Goal: Obtain resource: Obtain resource

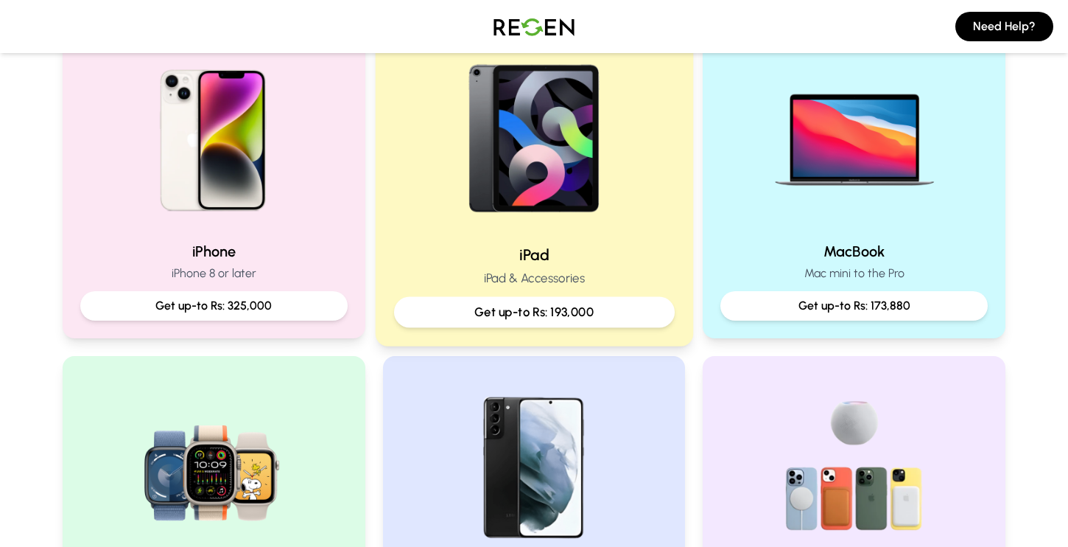
scroll to position [363, 0]
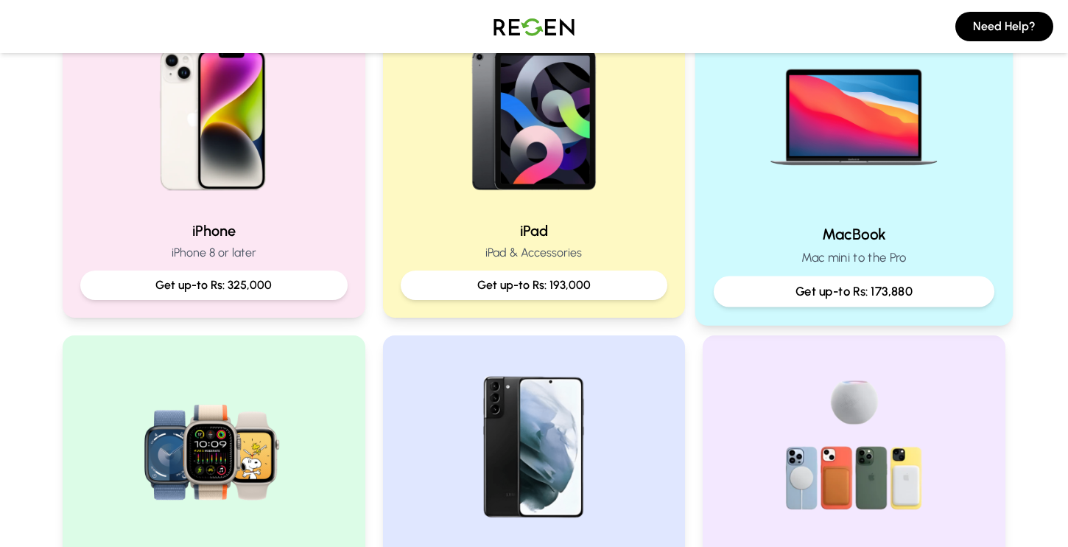
click at [793, 284] on p "Get up-to Rs: 173,880" at bounding box center [854, 291] width 256 height 18
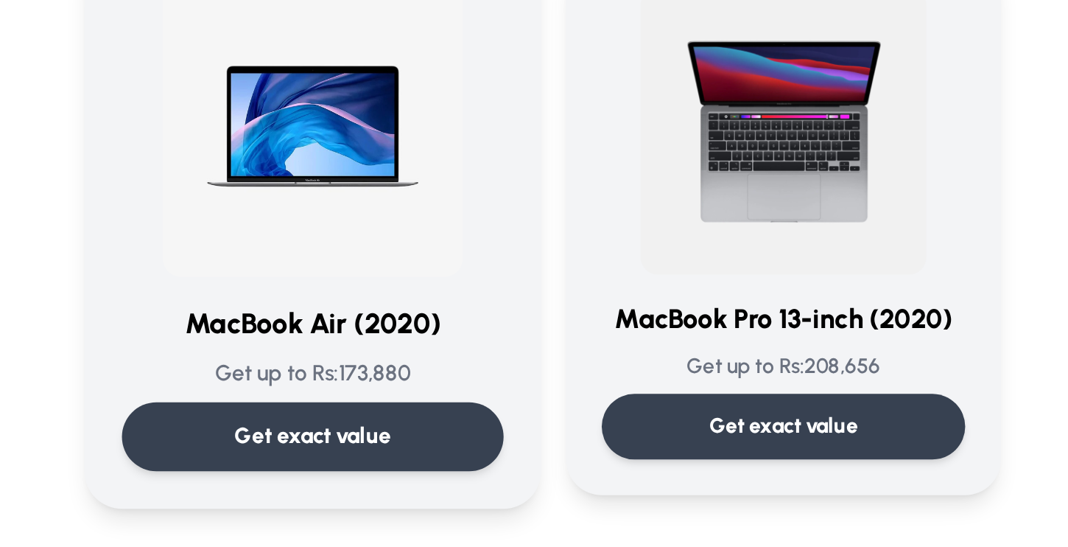
scroll to position [82, 0]
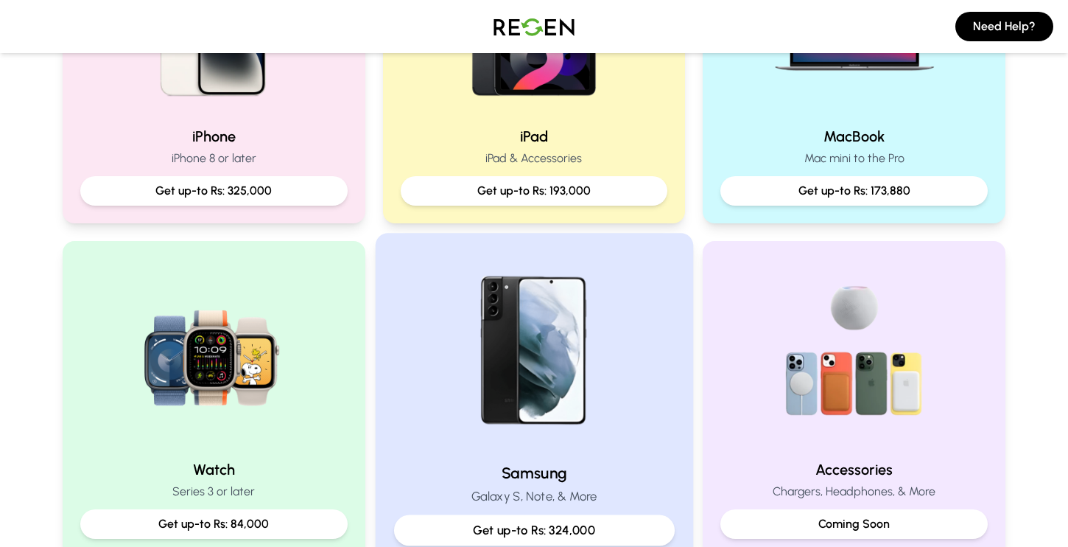
scroll to position [466, 0]
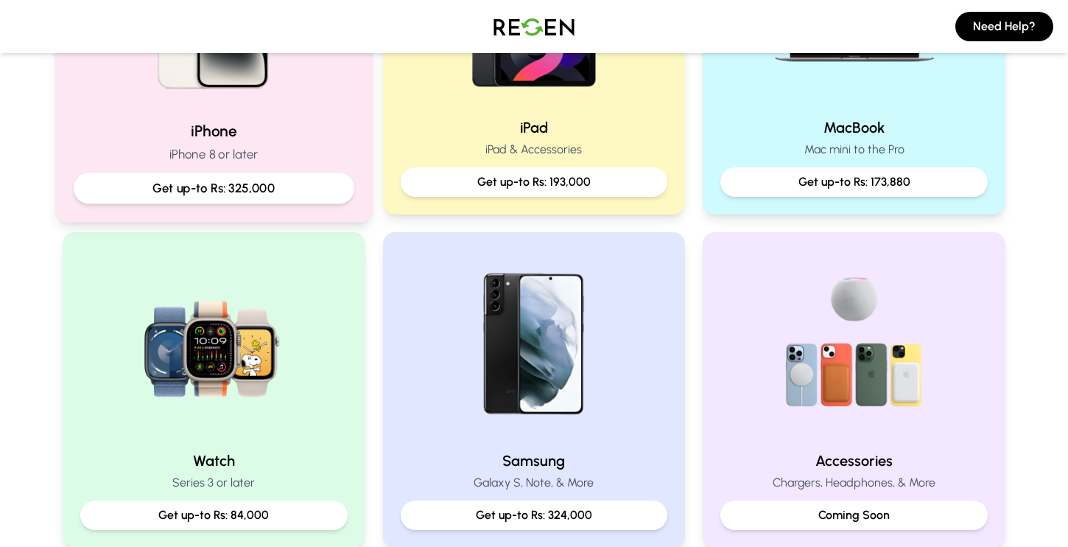
click at [251, 174] on div "Get up-to Rs: 325,000" at bounding box center [214, 188] width 281 height 31
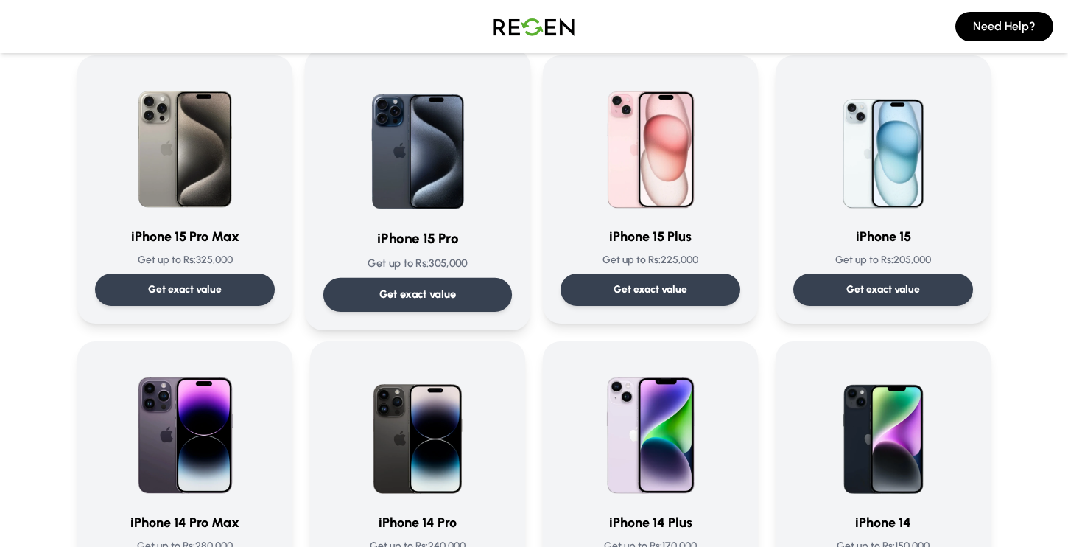
scroll to position [113, 0]
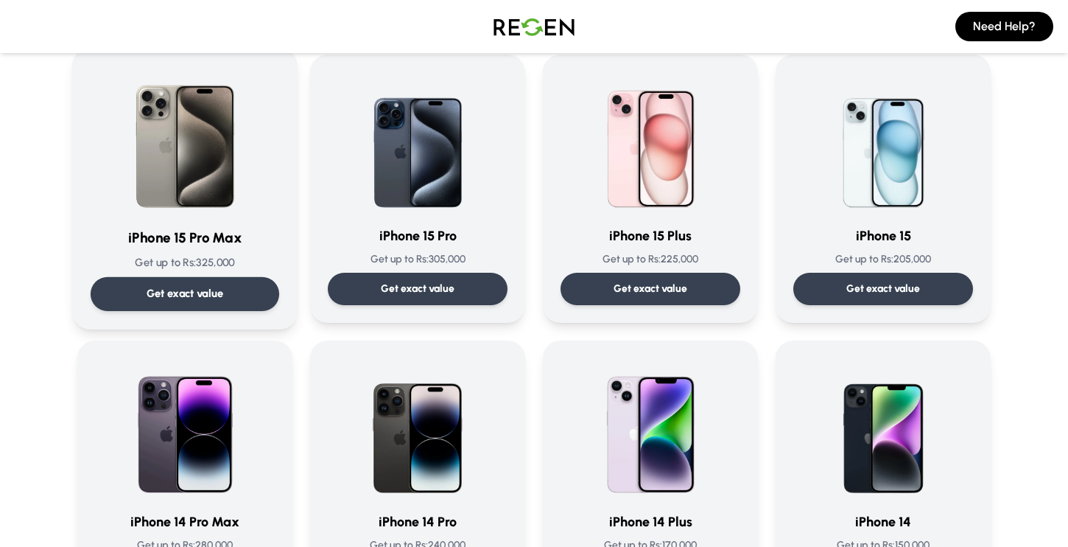
click at [250, 293] on div "Get exact value" at bounding box center [185, 294] width 189 height 34
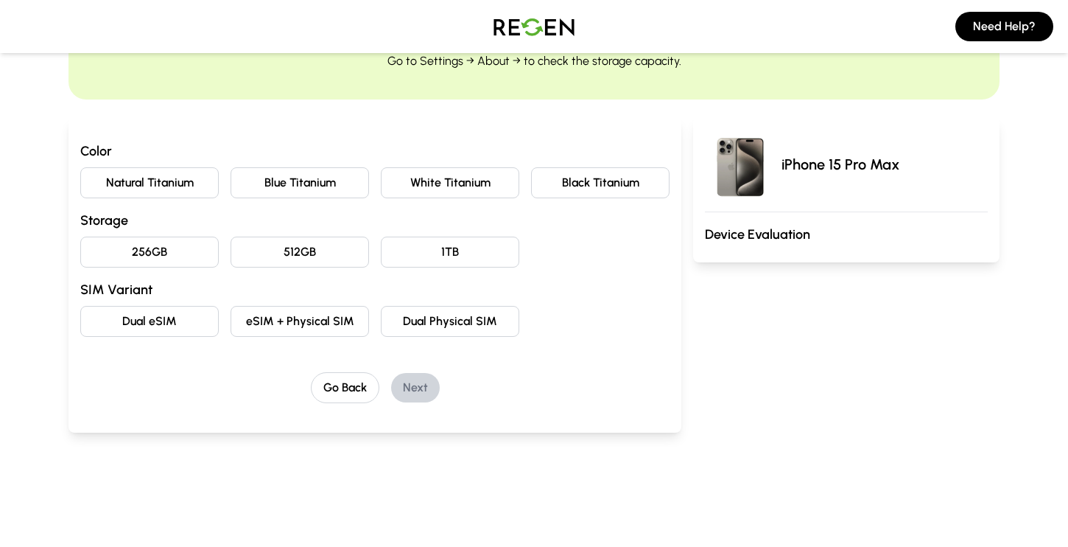
scroll to position [92, 0]
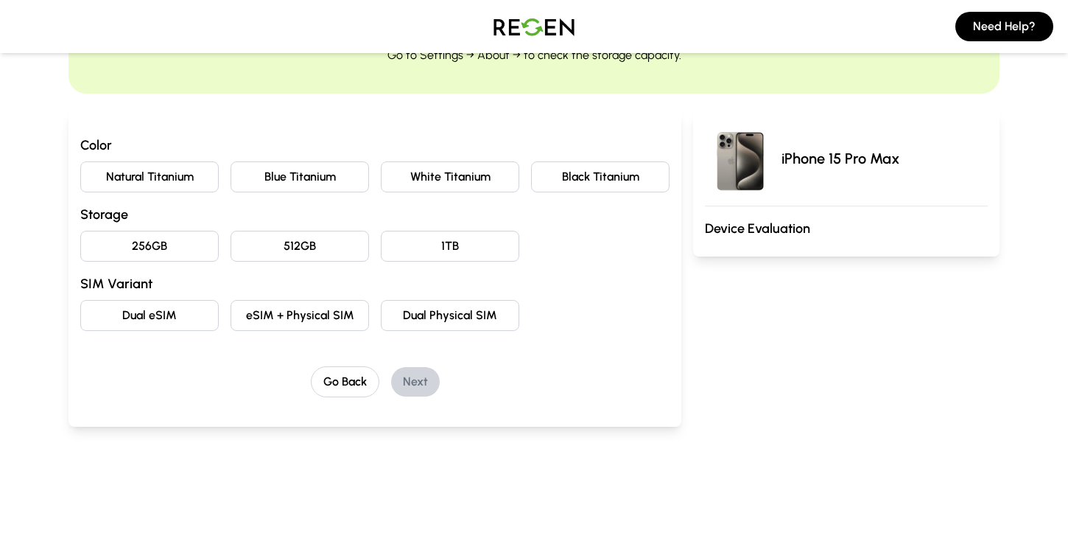
click at [155, 247] on button "256GB" at bounding box center [149, 246] width 138 height 31
click at [182, 176] on button "Natural Titanium" at bounding box center [149, 176] width 138 height 31
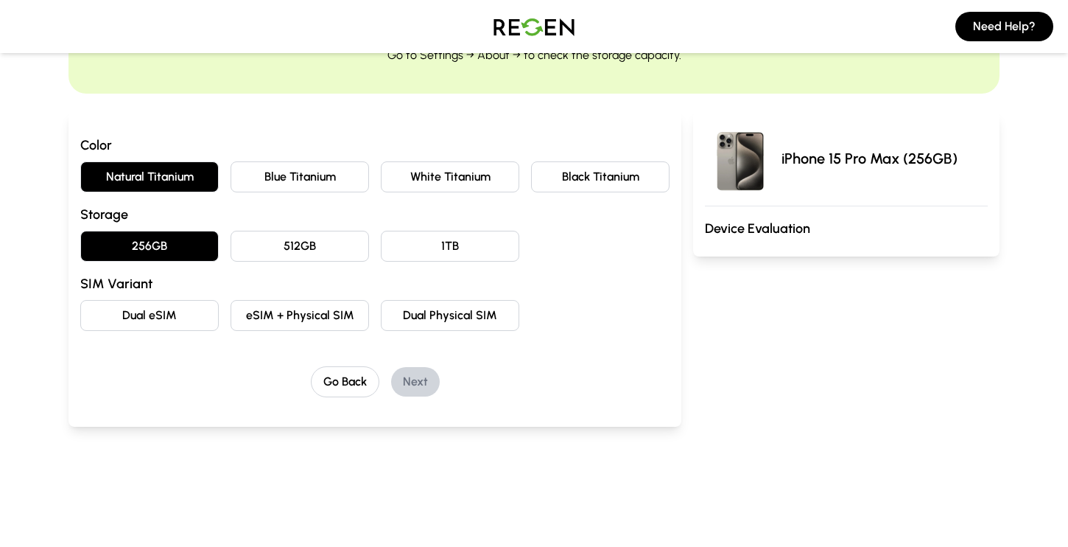
click at [292, 315] on button "eSIM + Physical SIM" at bounding box center [300, 315] width 138 height 31
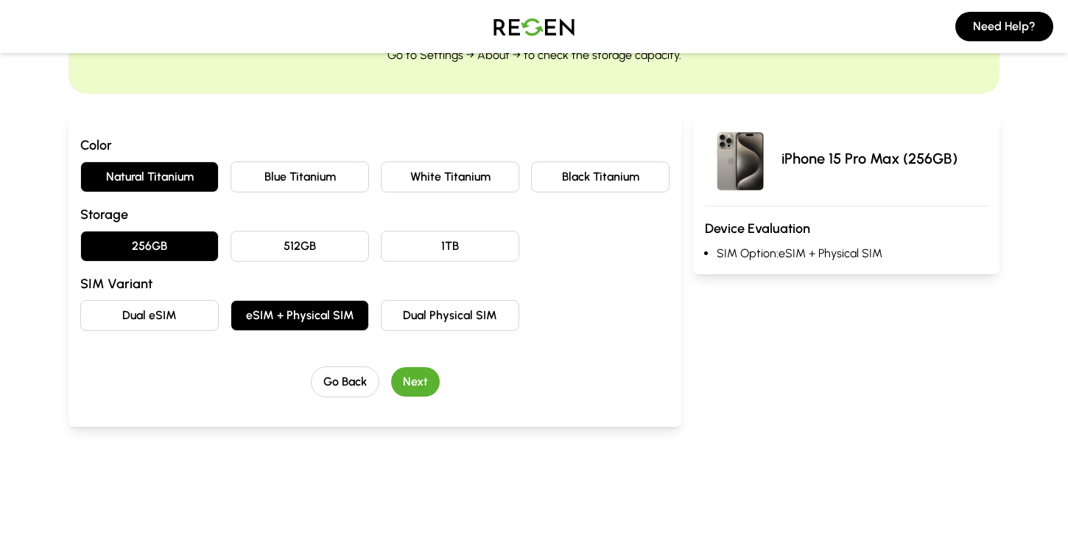
click at [407, 379] on button "Next" at bounding box center [415, 381] width 49 height 29
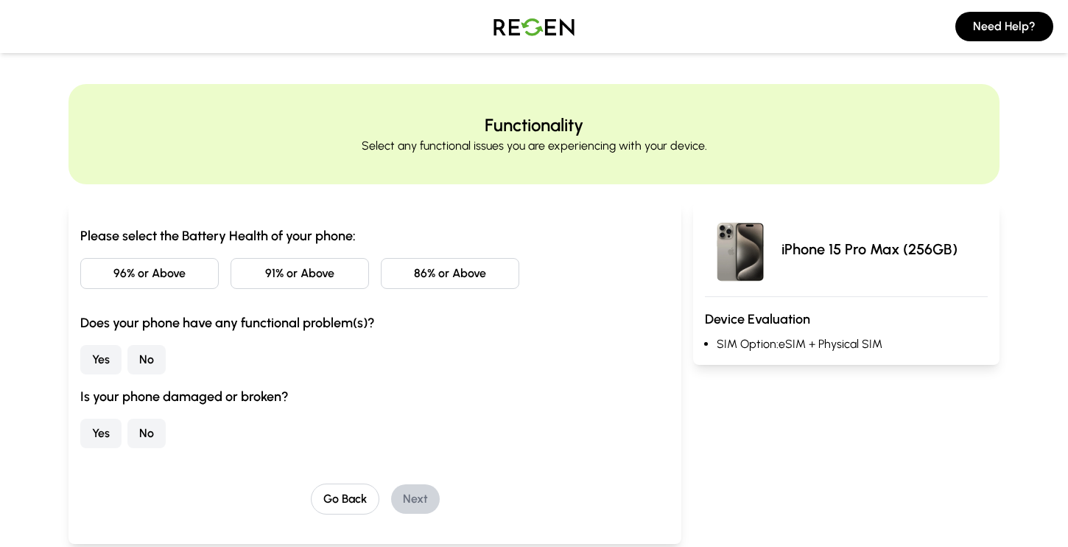
scroll to position [0, 0]
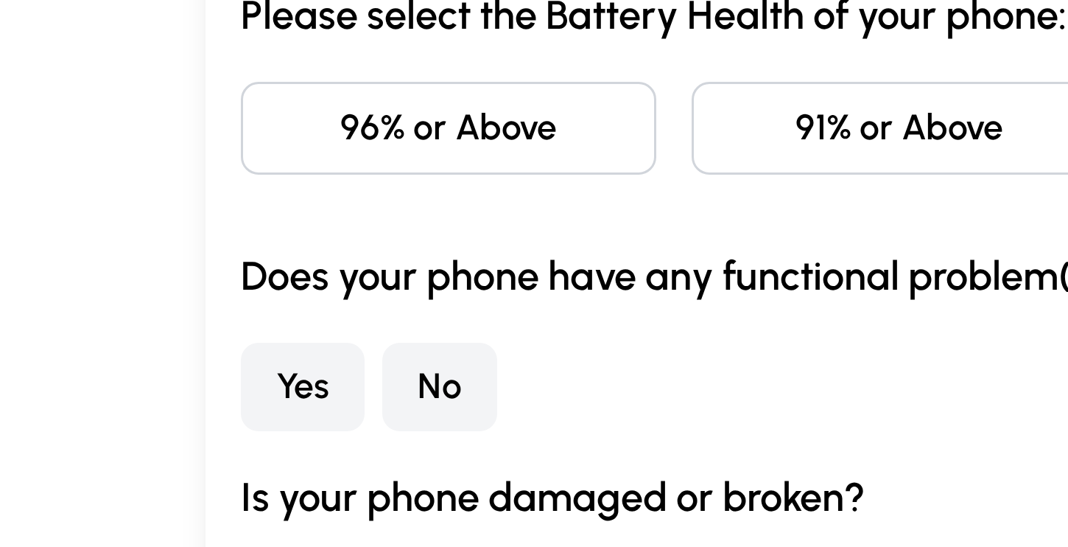
click at [166, 259] on button "96% or Above" at bounding box center [149, 274] width 138 height 31
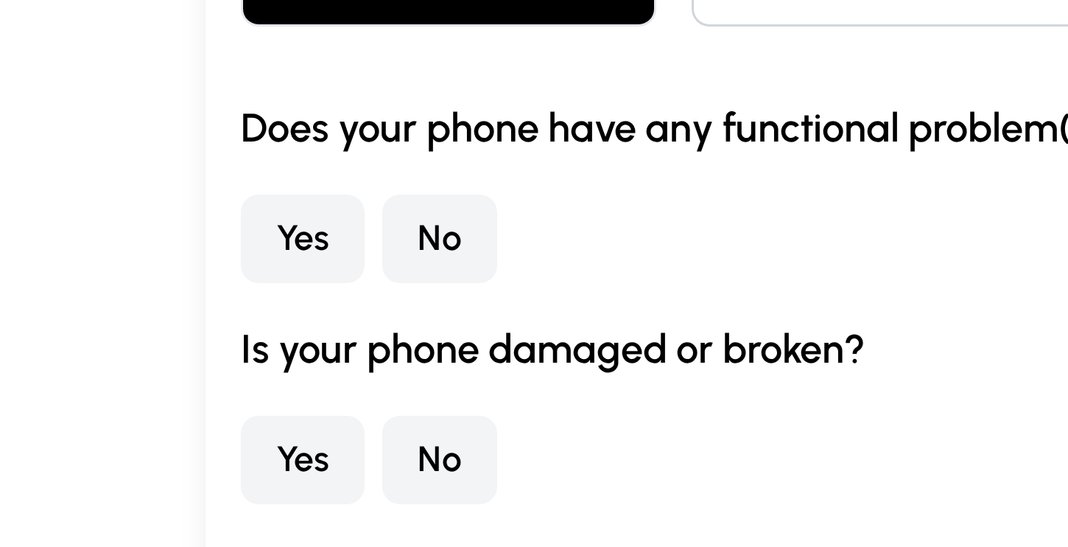
click at [147, 346] on button "No" at bounding box center [146, 360] width 38 height 29
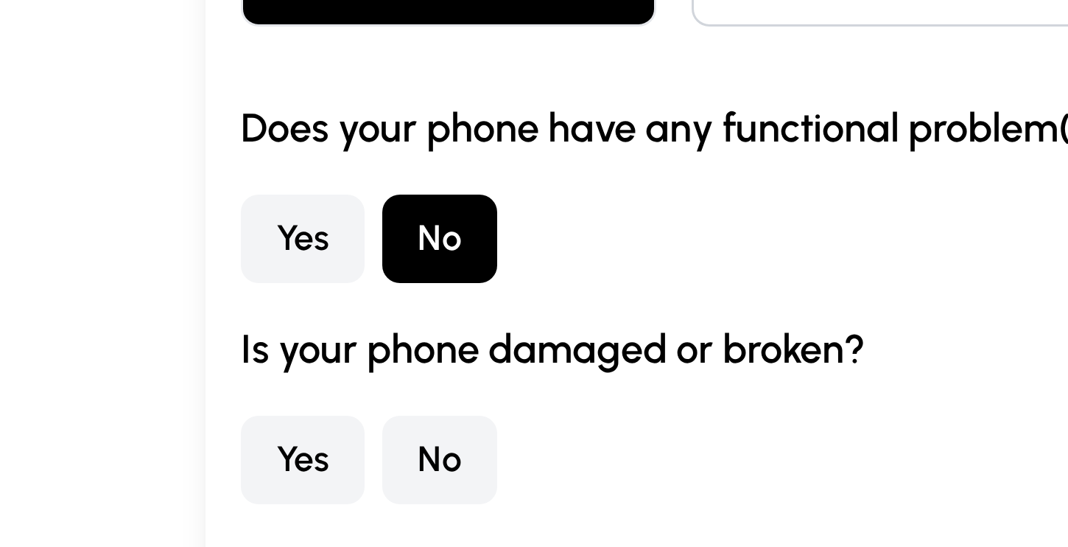
click at [147, 420] on button "No" at bounding box center [146, 434] width 38 height 29
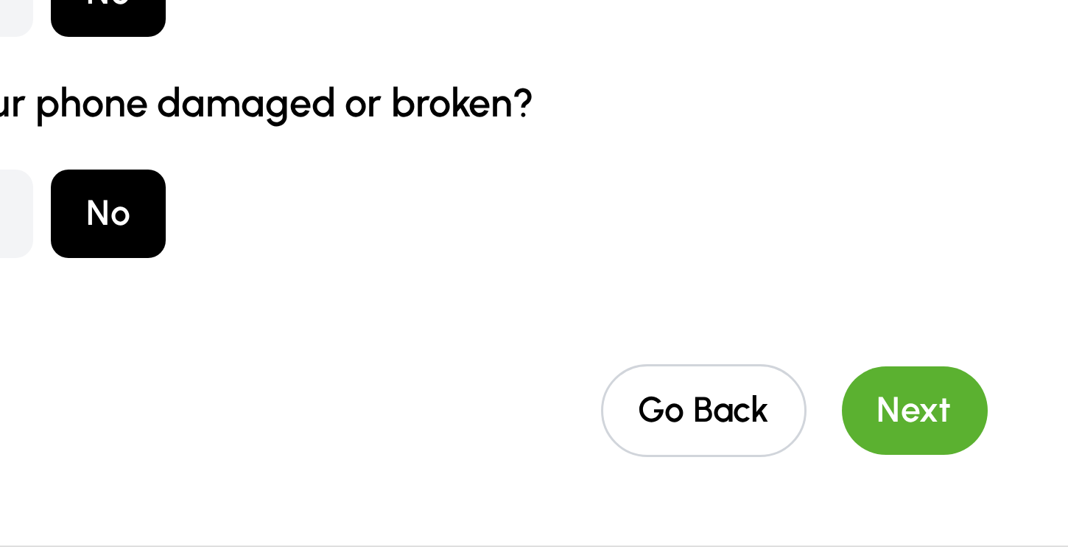
click at [391, 485] on button "Next" at bounding box center [415, 499] width 49 height 29
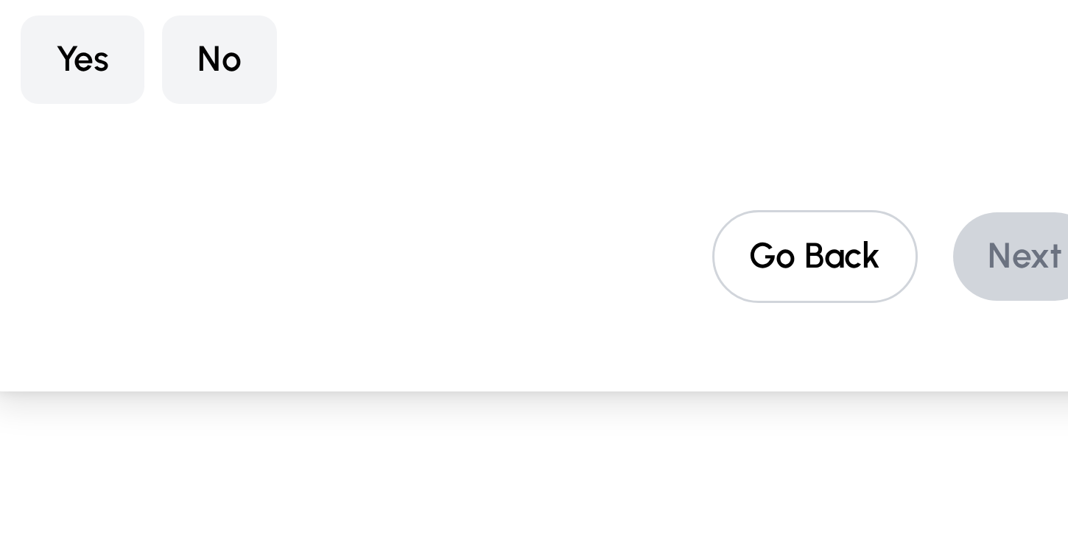
click at [127, 259] on button "No" at bounding box center [146, 273] width 38 height 29
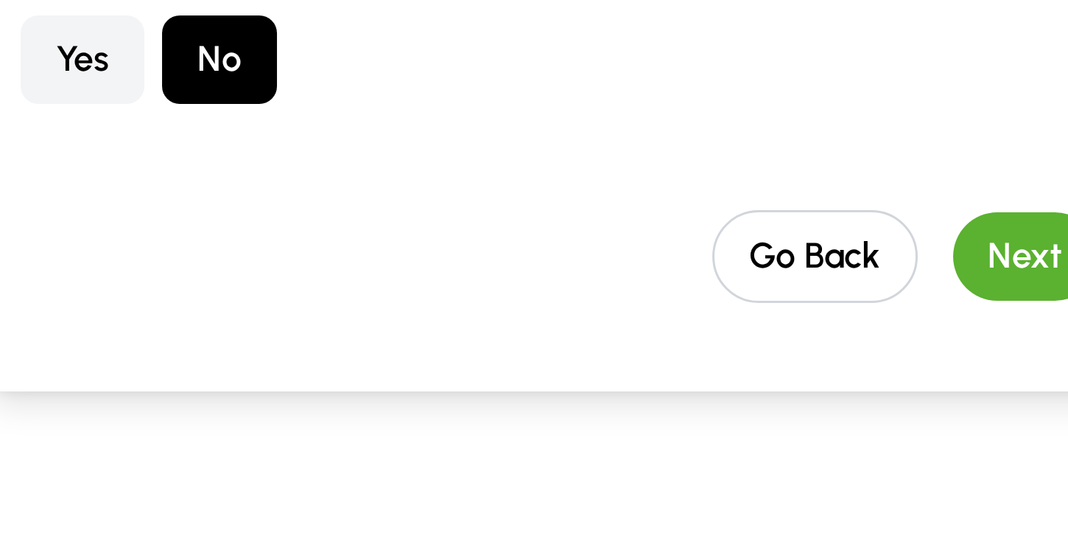
click at [391, 325] on button "Next" at bounding box center [415, 339] width 49 height 29
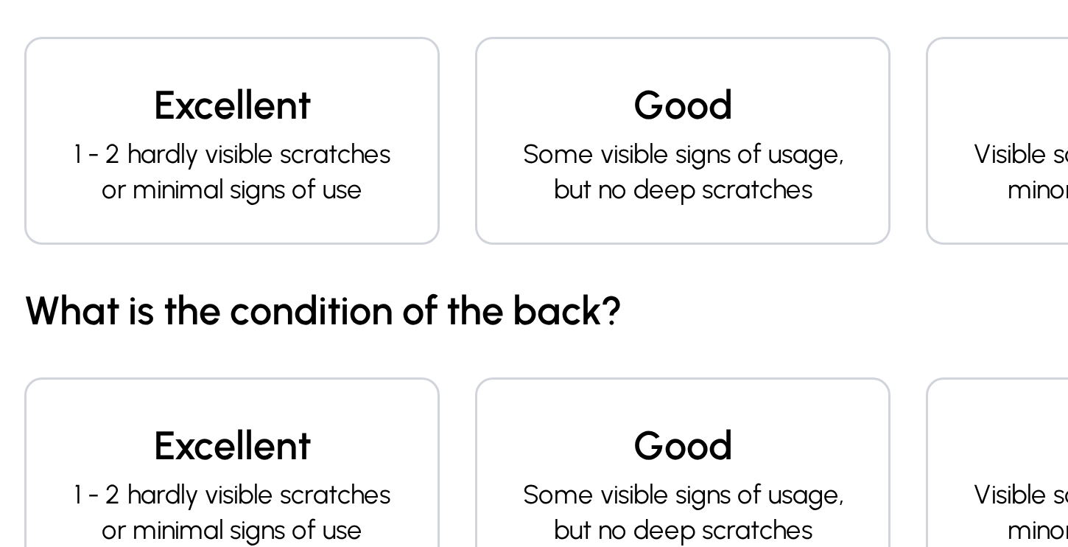
click at [141, 259] on div "Excellent 1 - 2 hardly visible scratches or minimal signs of use" at bounding box center [149, 293] width 138 height 69
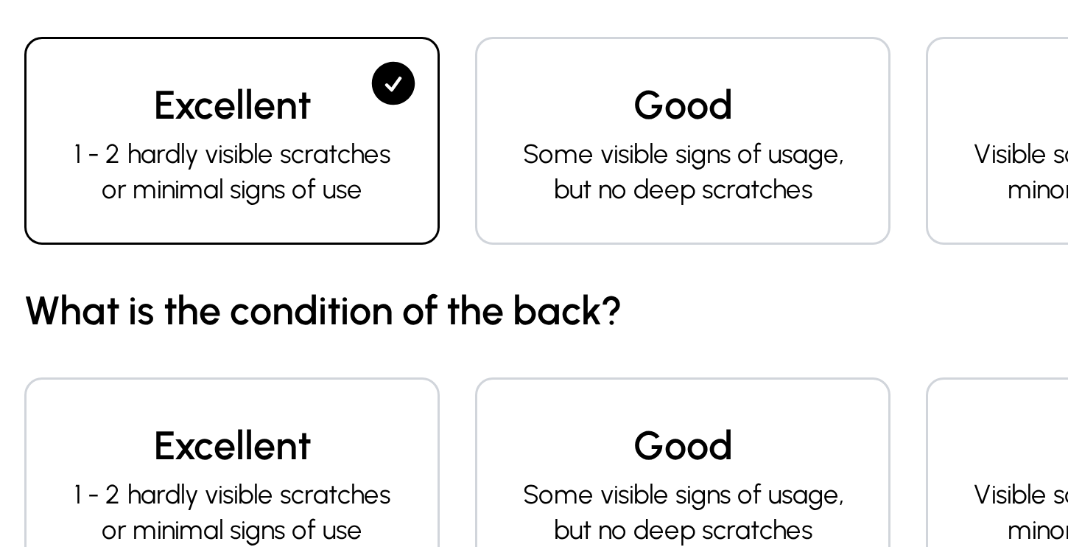
click at [103, 373] on div "Excellent 1 - 2 hardly visible scratches or minimal signs of use" at bounding box center [149, 407] width 138 height 69
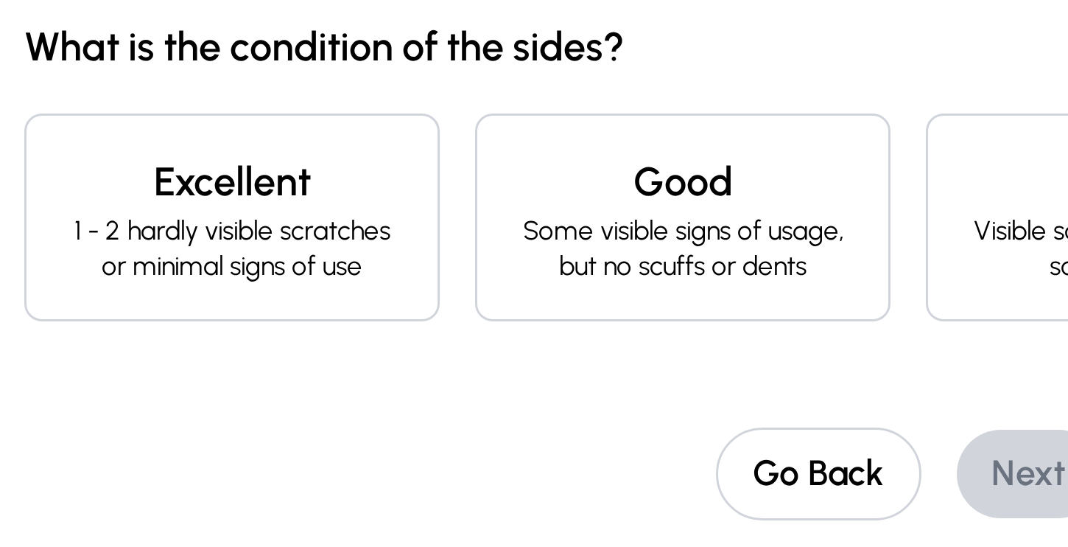
click at [100, 435] on p "1 - 2 hardly visible scratches or minimal signs of use" at bounding box center [149, 447] width 113 height 24
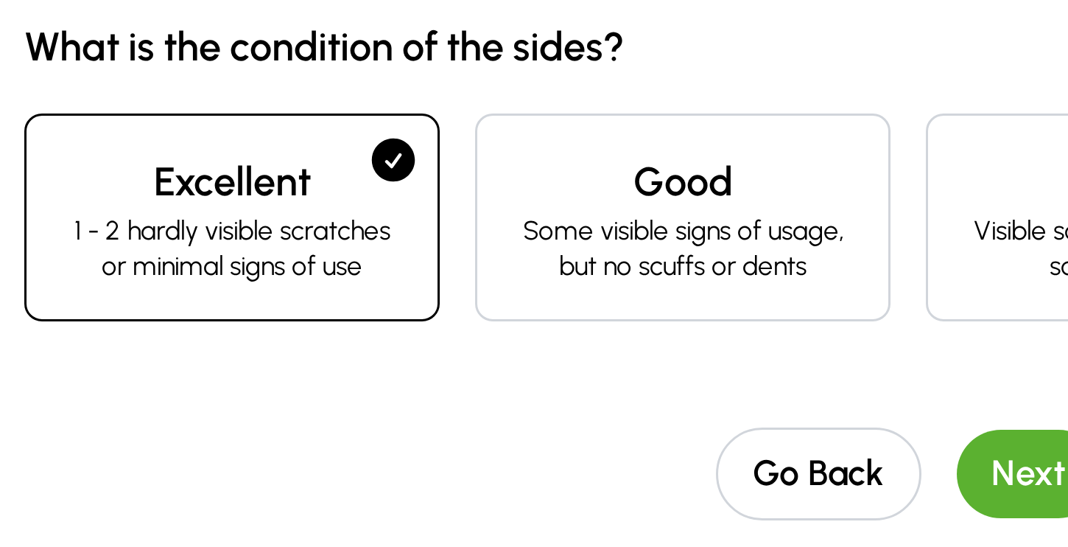
scroll to position [99, 0]
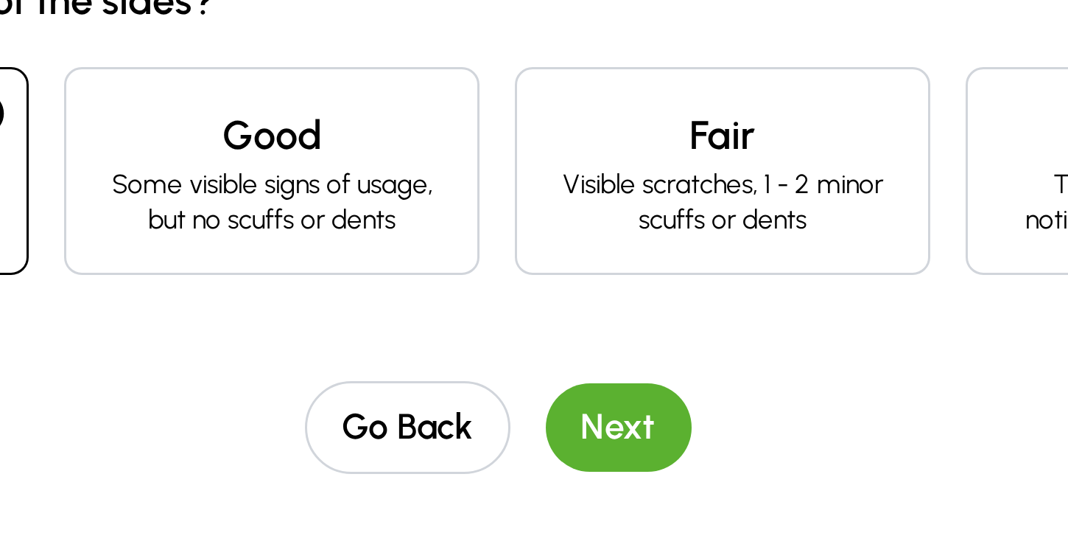
click at [391, 492] on button "Next" at bounding box center [415, 506] width 49 height 29
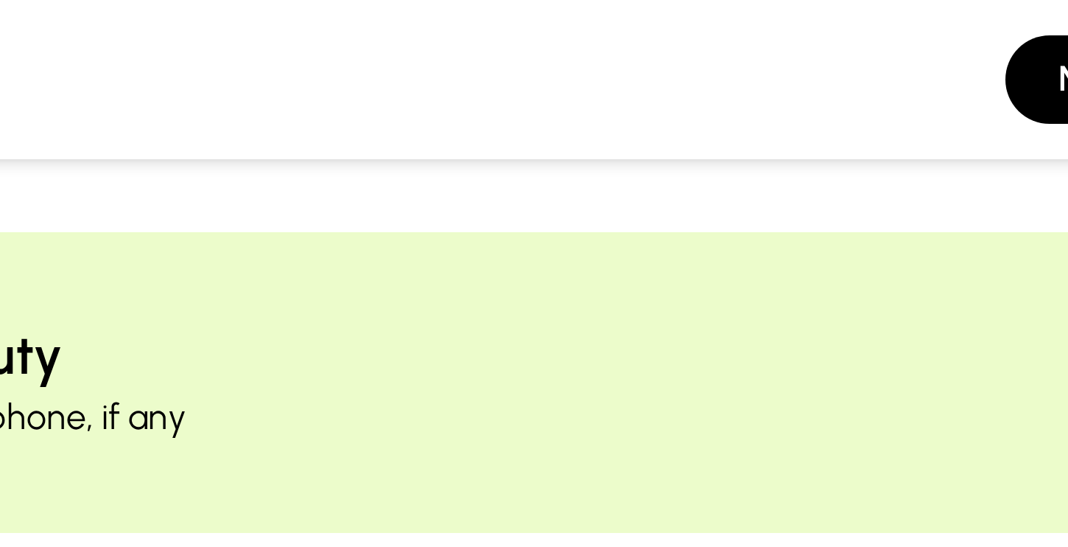
scroll to position [0, 0]
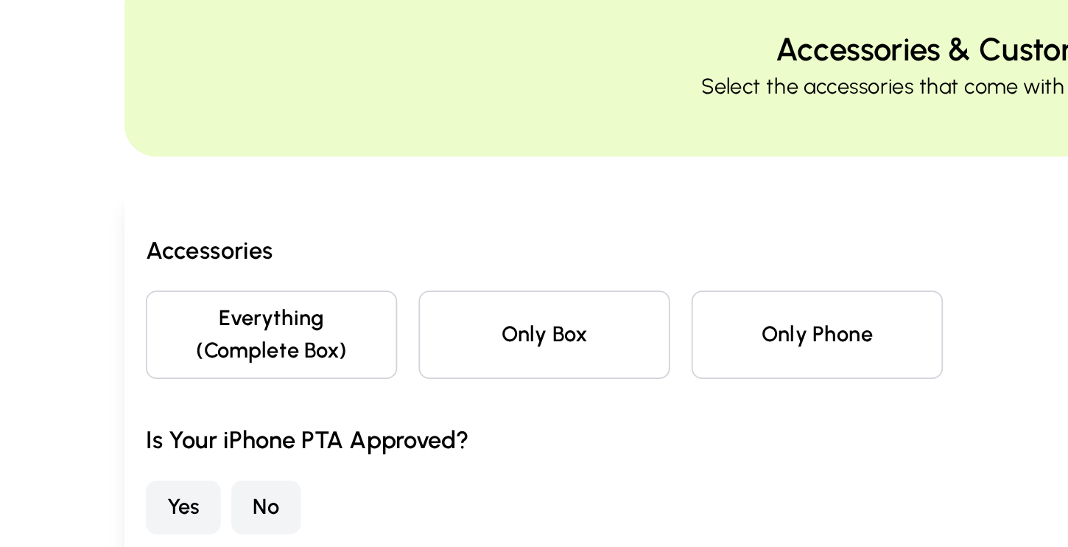
click at [186, 259] on button "Everything (Complete Box)" at bounding box center [149, 283] width 138 height 49
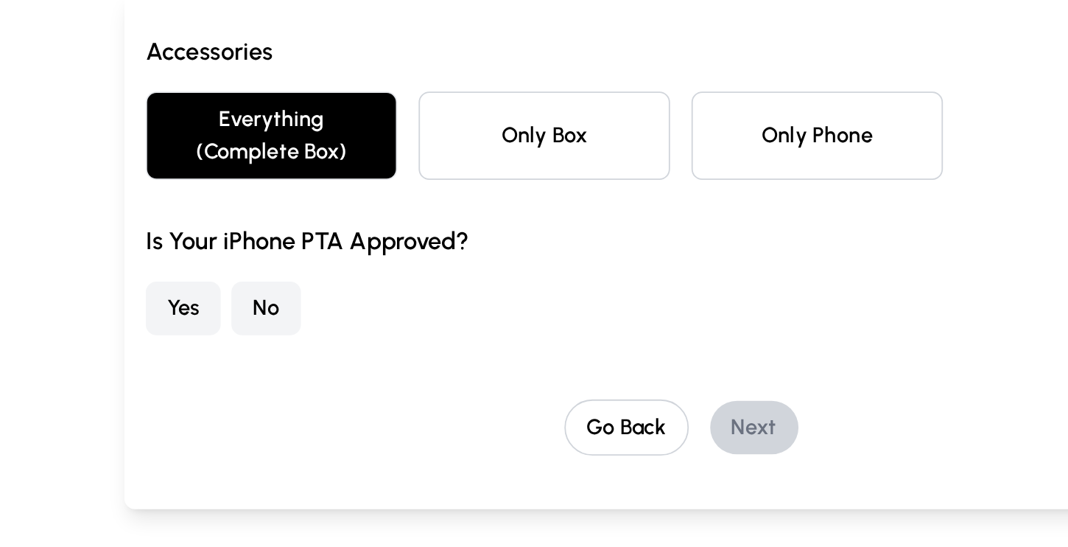
click at [160, 364] on button "No" at bounding box center [146, 378] width 38 height 29
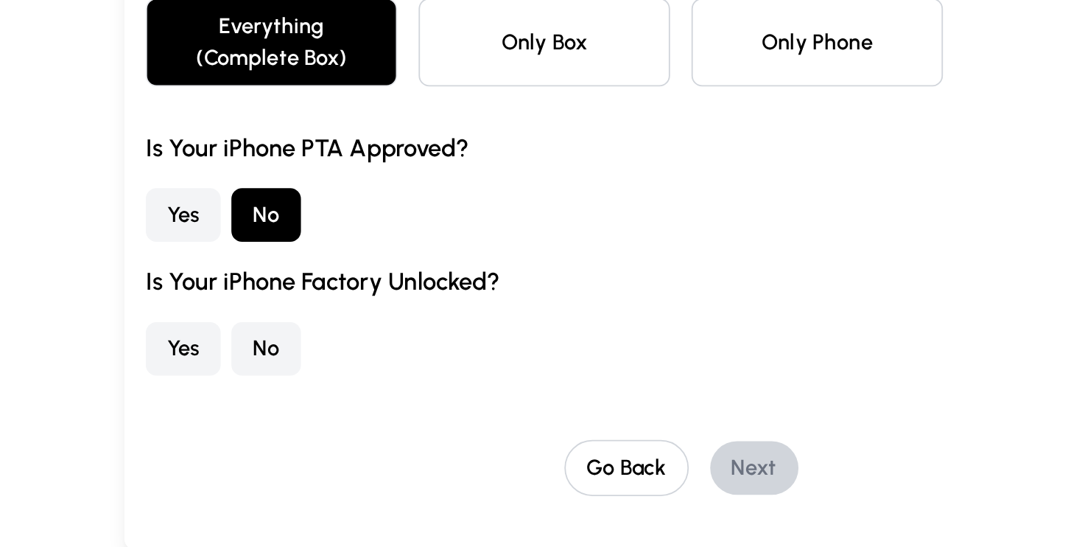
scroll to position [32, 0]
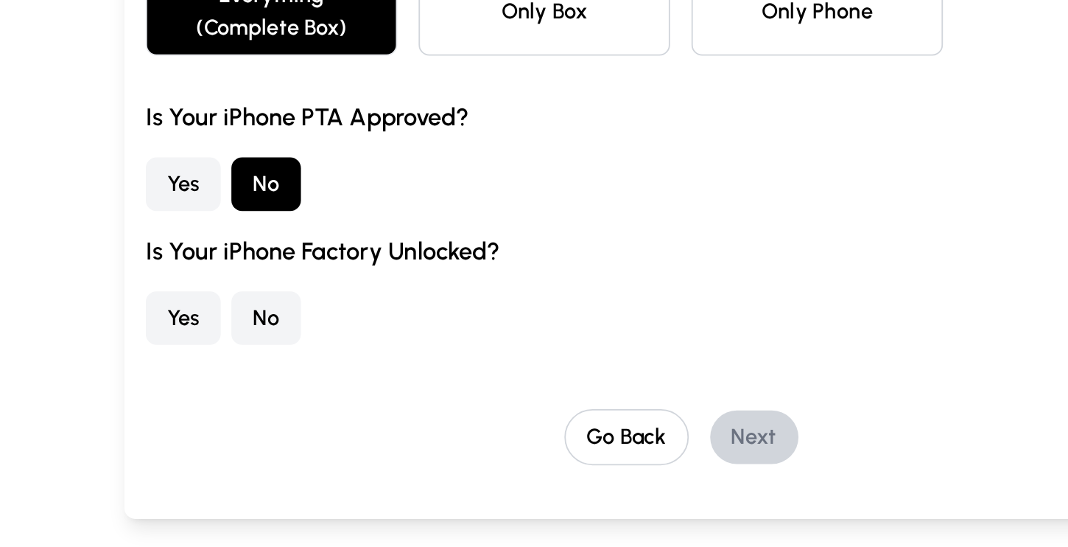
click at [113, 406] on button "Yes" at bounding box center [100, 420] width 41 height 29
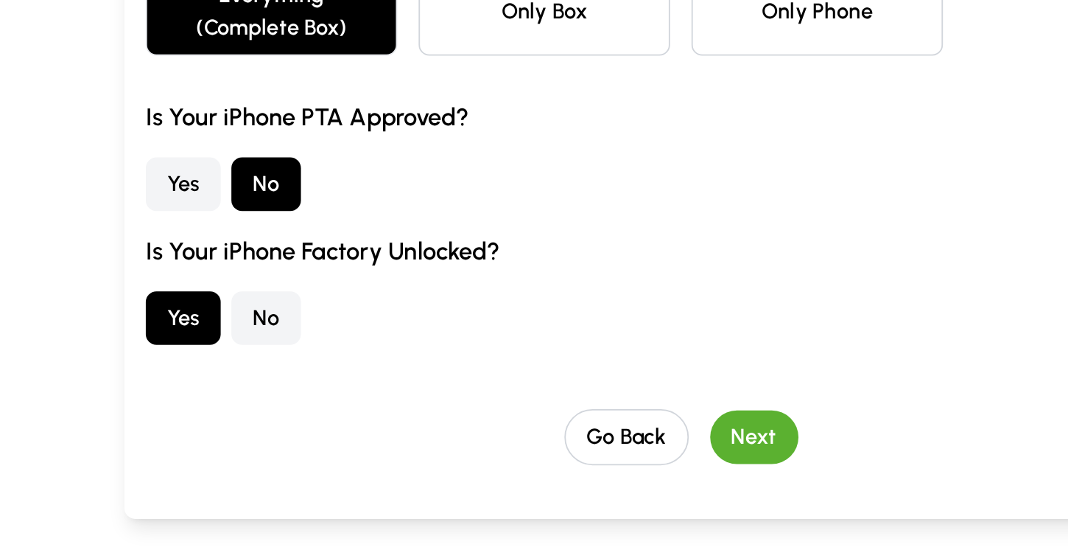
click at [424, 471] on button "Next" at bounding box center [415, 485] width 49 height 29
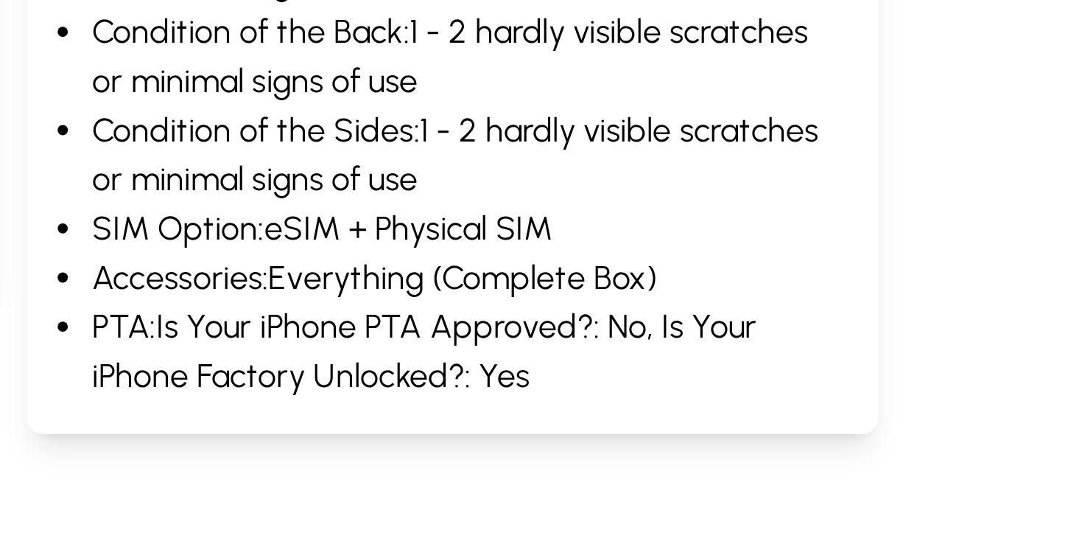
scroll to position [219, 0]
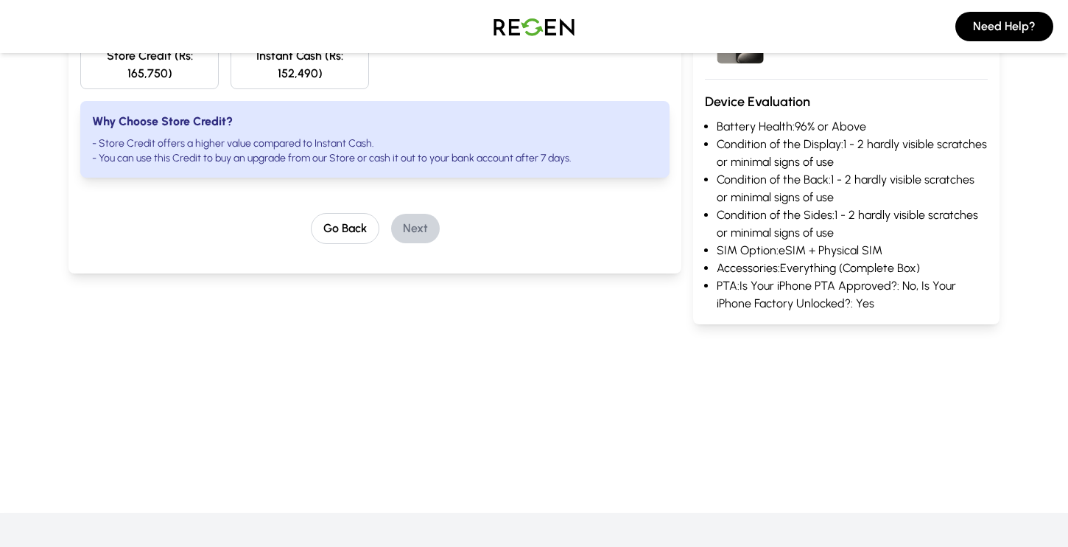
click at [544, 29] on img at bounding box center [533, 26] width 103 height 41
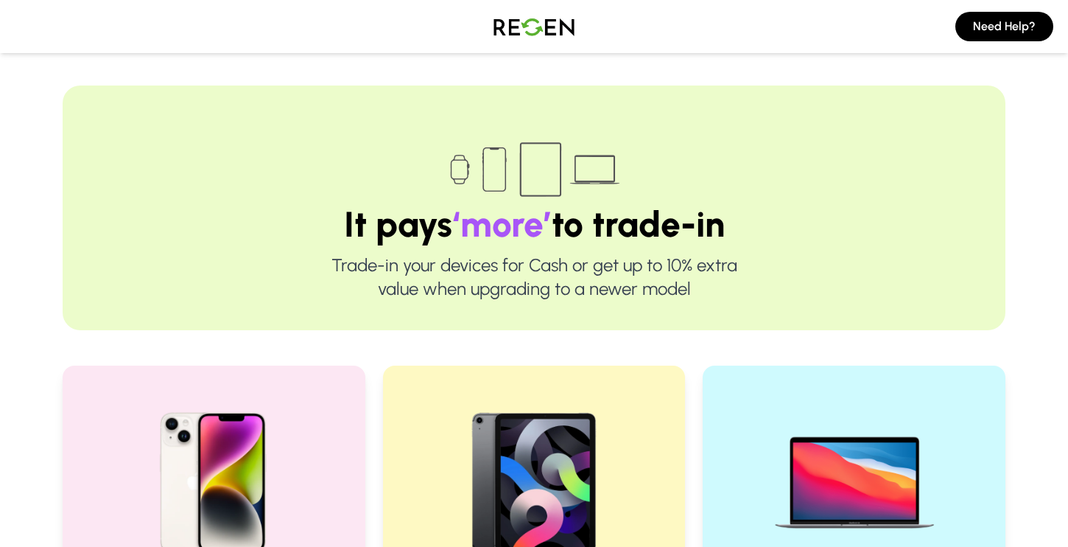
click at [517, 19] on img at bounding box center [533, 26] width 103 height 41
click at [516, 35] on img at bounding box center [533, 26] width 103 height 41
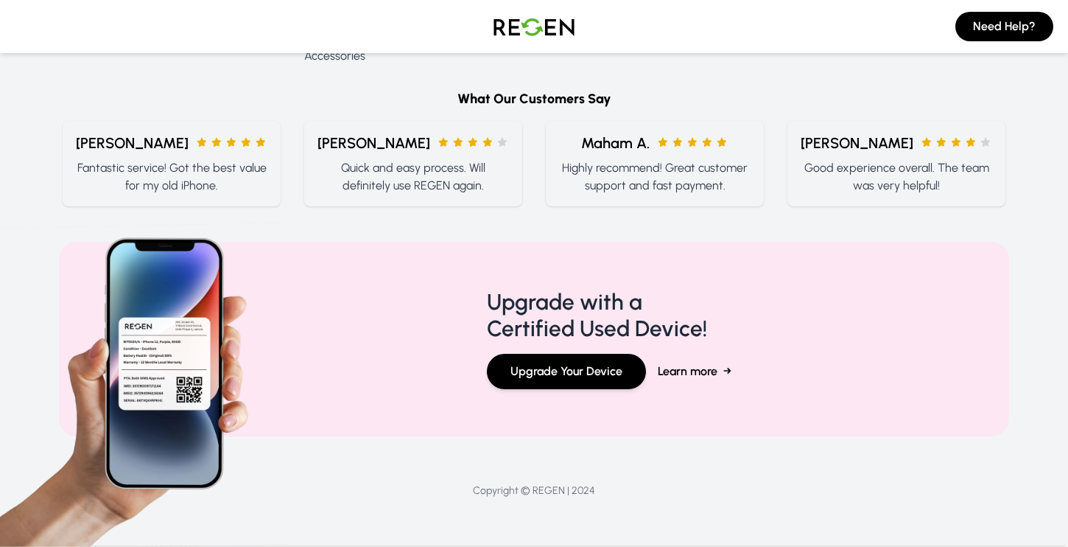
scroll to position [1833, 0]
click at [580, 372] on button "Upgrade Your Device" at bounding box center [566, 371] width 159 height 35
